Goal: Navigation & Orientation: Understand site structure

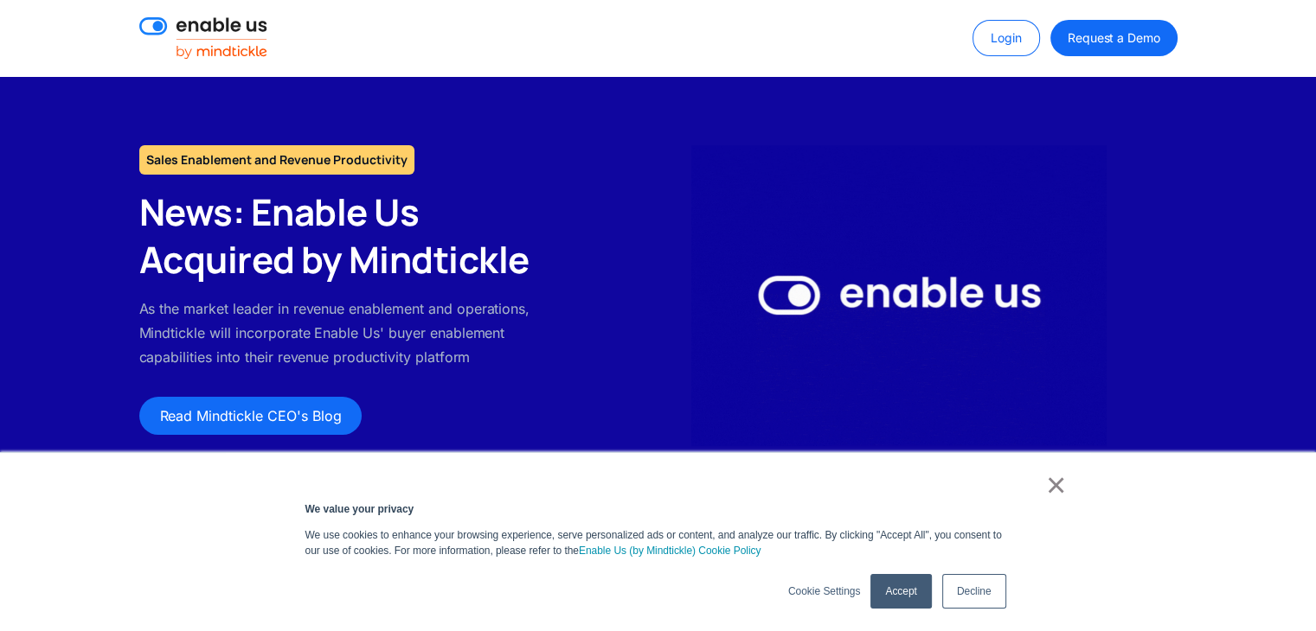
scroll to position [218, 0]
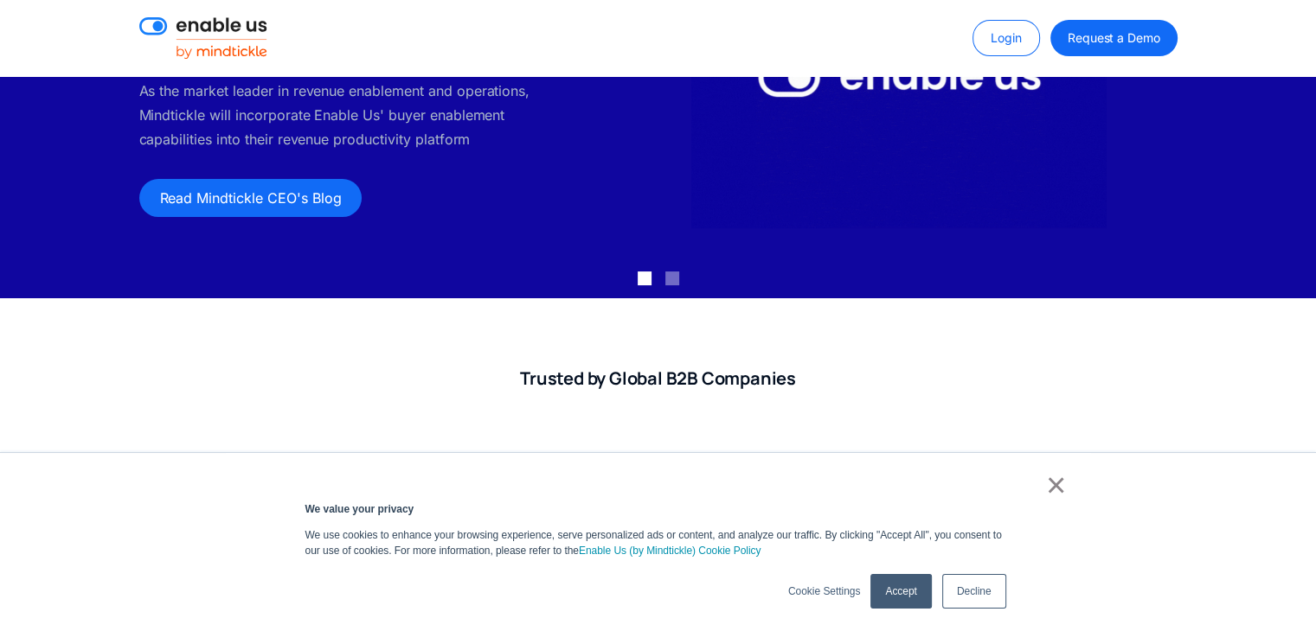
click at [1064, 493] on link "×" at bounding box center [1056, 486] width 21 height 16
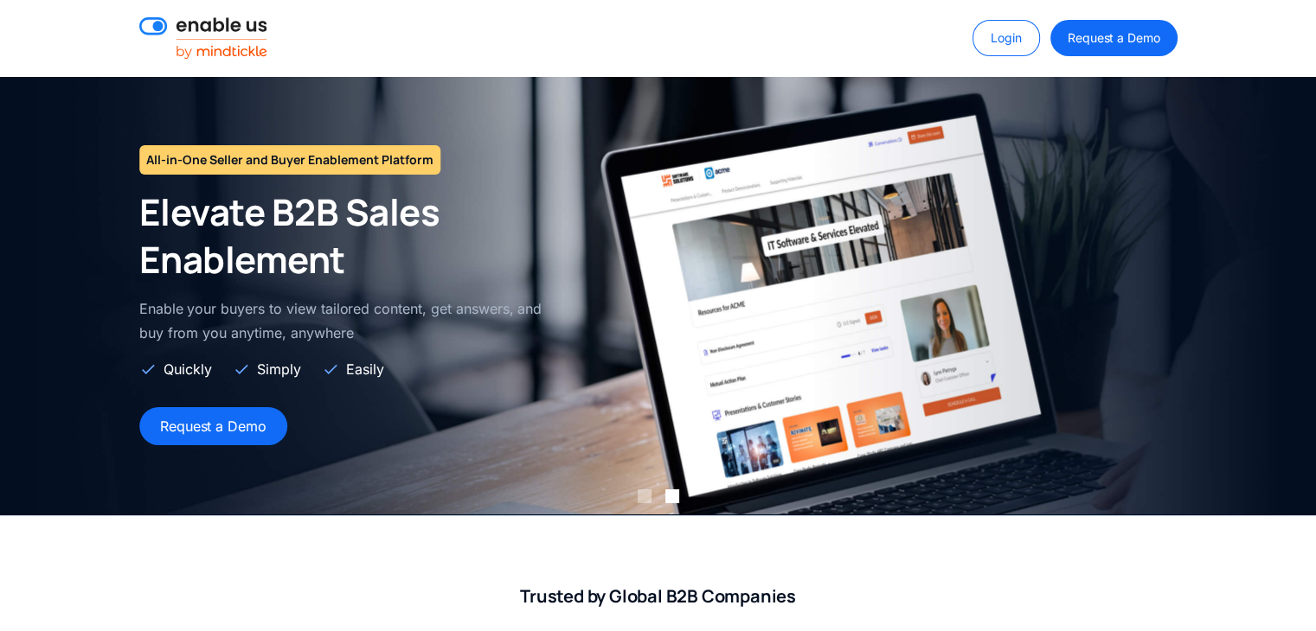
click at [240, 22] on img at bounding box center [203, 38] width 128 height 42
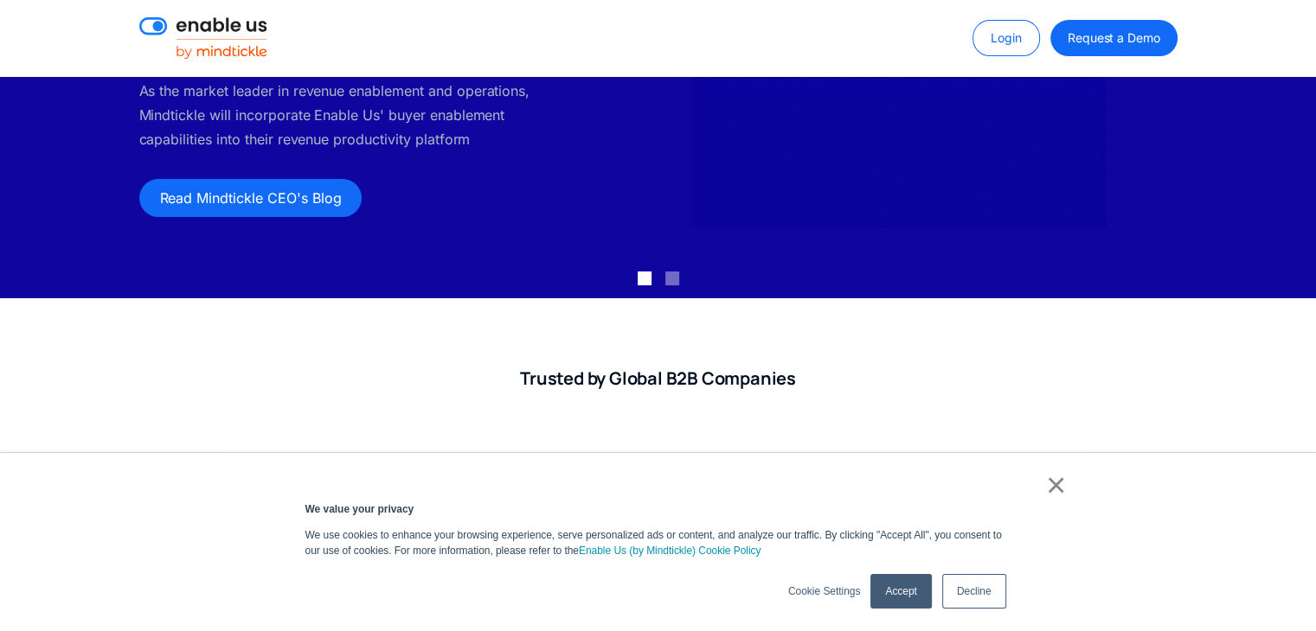
click at [1061, 484] on link "×" at bounding box center [1056, 486] width 21 height 16
click at [901, 606] on link "Accept" at bounding box center [900, 591] width 61 height 35
